Goal: Task Accomplishment & Management: Complete application form

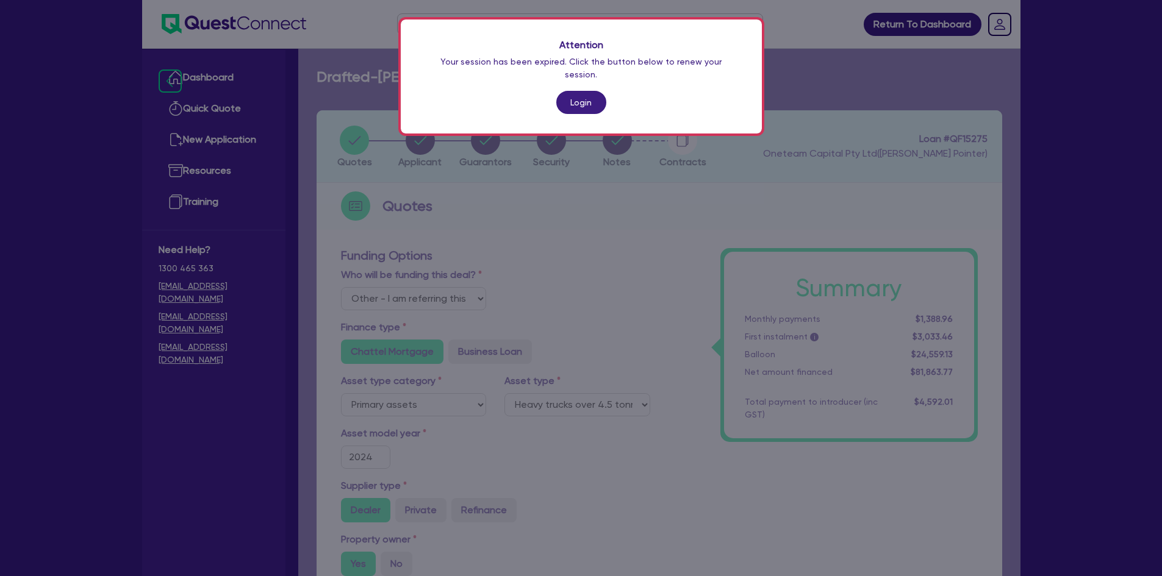
select select "Other"
select select "PRIMARY_ASSETS"
select select "HEAVY_TRUCKS"
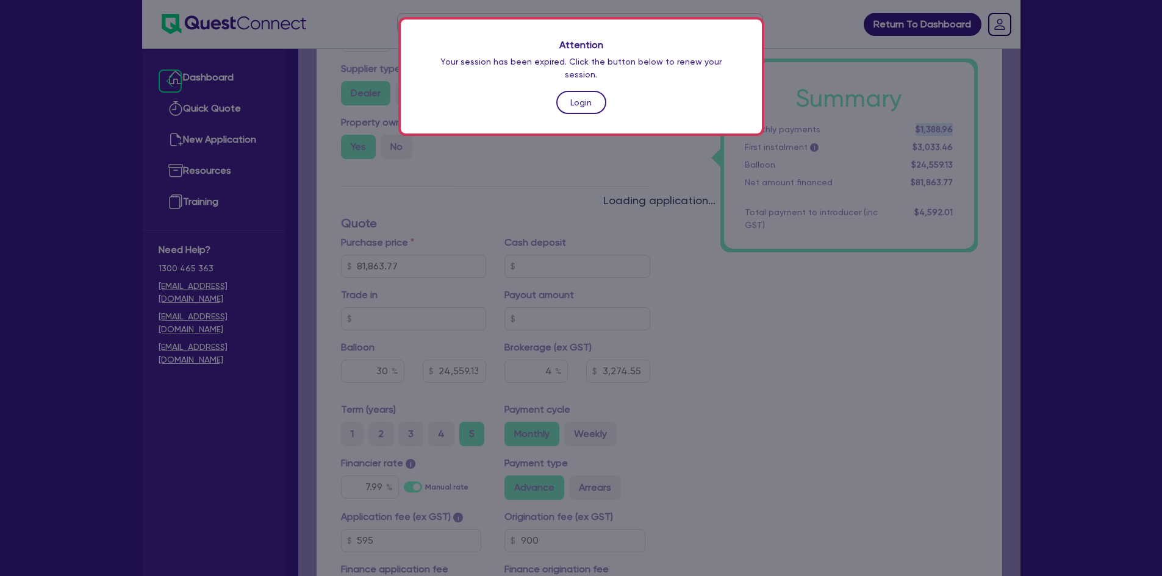
scroll to position [417, 0]
click at [581, 91] on link "Login" at bounding box center [581, 102] width 50 height 23
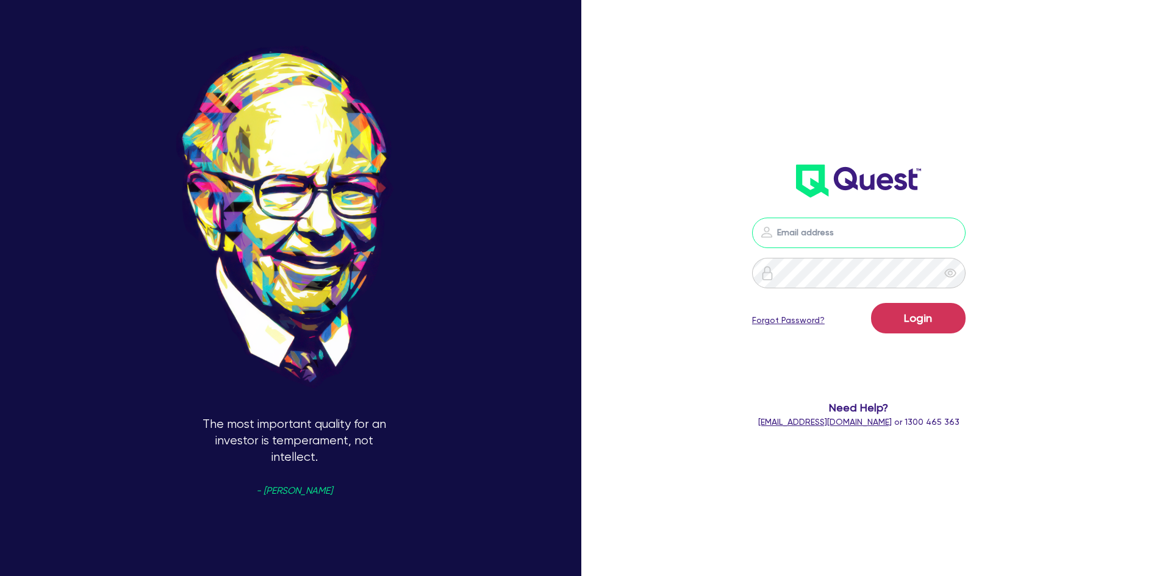
click at [791, 234] on input "email" at bounding box center [858, 233] width 213 height 30
type input "jake.pointer@quest.finance"
click at [871, 303] on button "Login" at bounding box center [918, 318] width 95 height 30
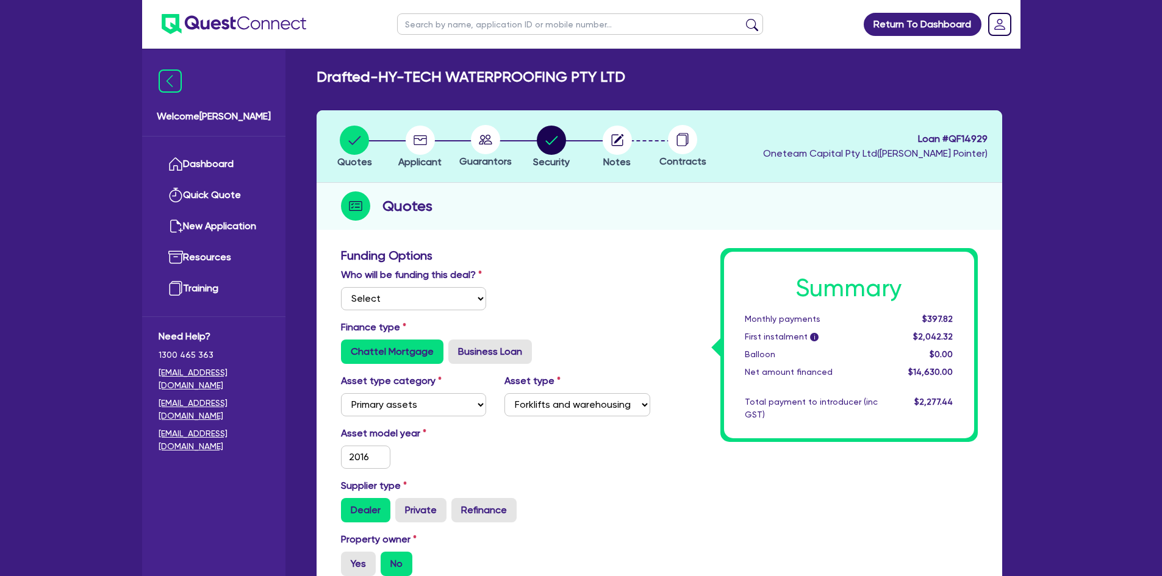
select select "PRIMARY_ASSETS"
select select "FORKLIFTS_AND_WAREHOUSING_EQUIPMENT"
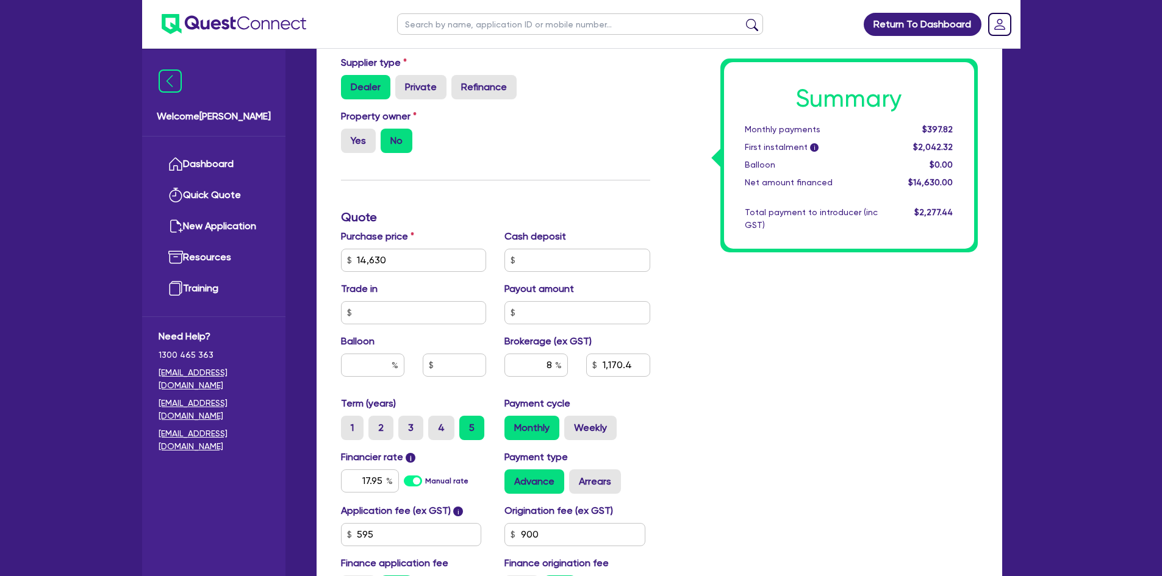
scroll to position [427, 0]
